Goal: Register for event/course

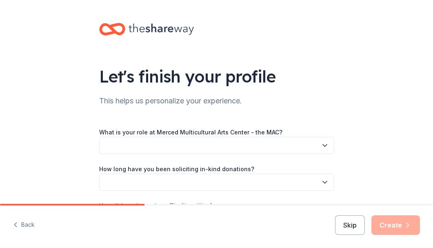
scroll to position [41, 0]
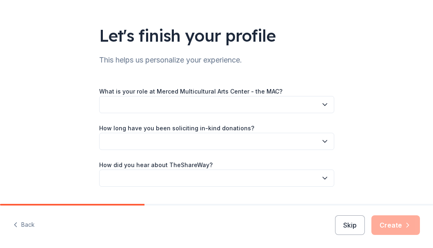
click at [323, 105] on icon "button" at bounding box center [325, 105] width 4 height 2
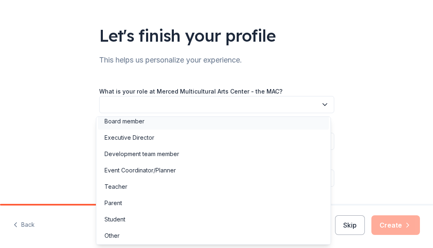
scroll to position [7, 0]
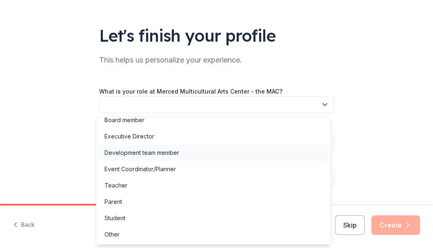
click at [169, 153] on div "Development team member" at bounding box center [141, 153] width 75 height 10
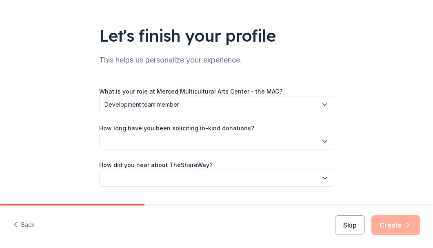
click at [324, 138] on icon "button" at bounding box center [325, 141] width 8 height 8
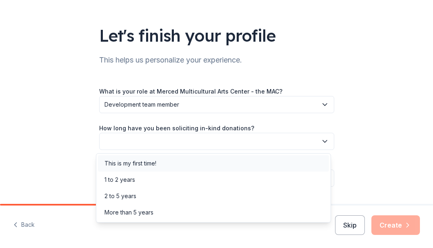
click at [149, 163] on div "This is my first time!" at bounding box center [130, 163] width 52 height 10
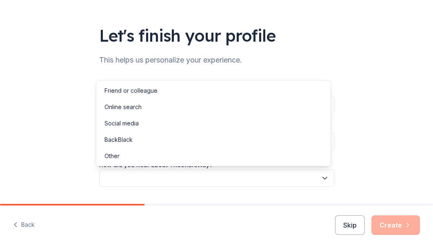
click at [326, 181] on button "button" at bounding box center [216, 177] width 235 height 17
click at [133, 89] on div "Friend or colleague" at bounding box center [130, 91] width 53 height 10
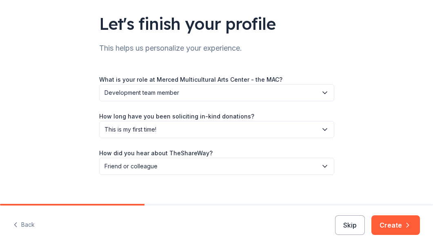
scroll to position [63, 0]
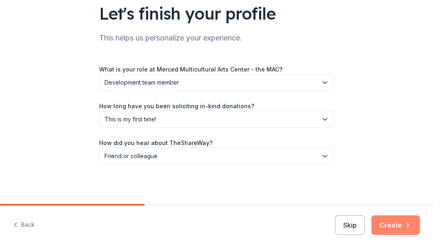
click at [392, 227] on button "Create" at bounding box center [395, 225] width 49 height 20
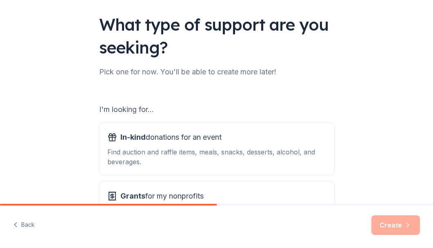
scroll to position [82, 0]
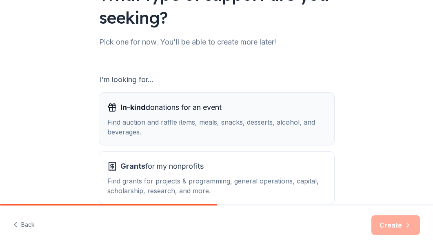
click at [207, 117] on div "Find auction and raffle items, meals, snacks, desserts, alcohol, and beverages." at bounding box center [216, 127] width 219 height 20
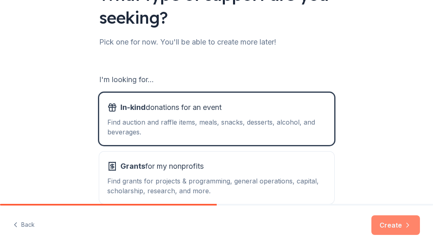
click at [389, 226] on button "Create" at bounding box center [395, 225] width 49 height 20
